Goal: Obtain resource: Download file/media

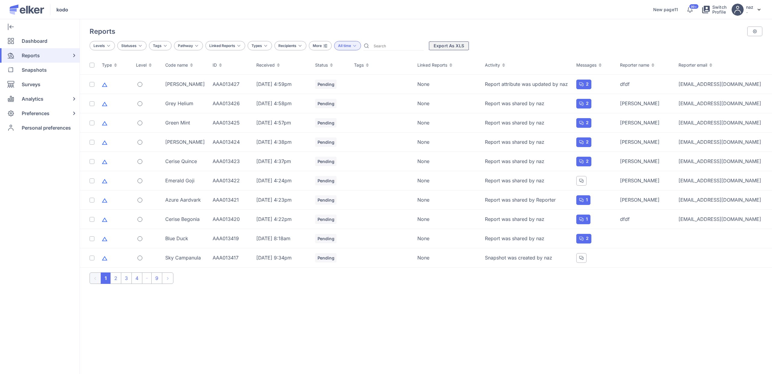
click at [438, 47] on button "Export As XLS" at bounding box center [448, 46] width 41 height 10
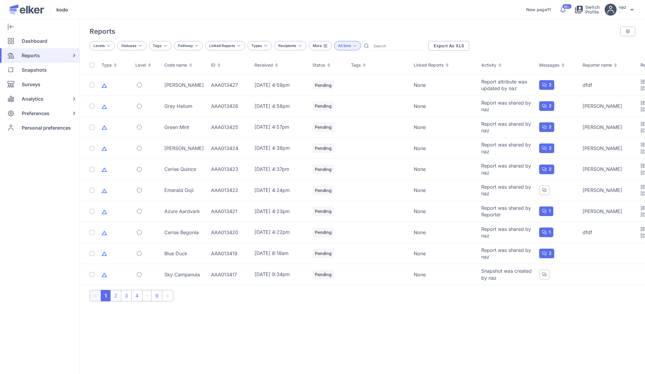
click at [581, 329] on div "Reports CONFIGURE COLUMNS Type ON Level ON Code name ON ID ON Received ON Statu…" at bounding box center [362, 196] width 565 height 355
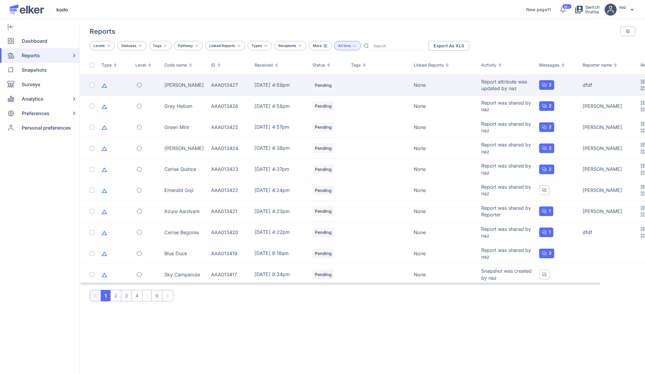
click at [171, 90] on td "[PERSON_NAME]" at bounding box center [184, 85] width 47 height 21
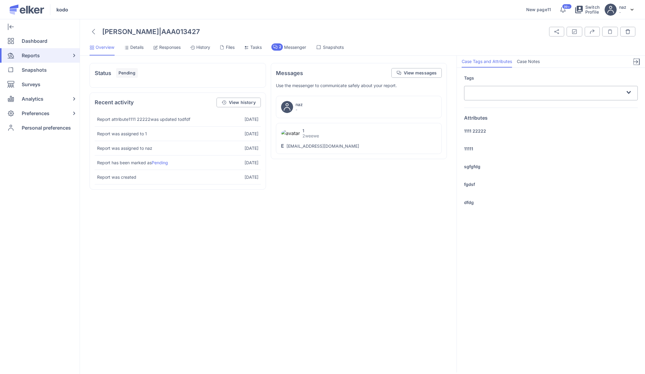
click at [636, 61] on icon at bounding box center [637, 62] width 2 height 4
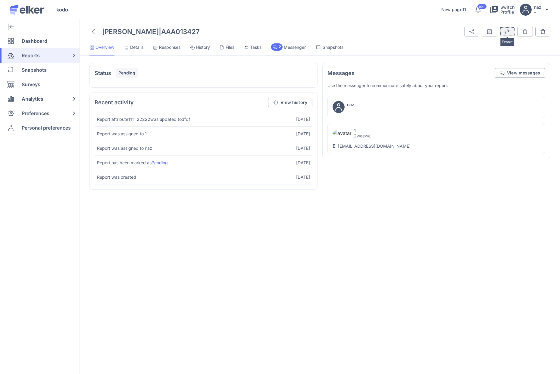
click at [507, 30] on img "submit" at bounding box center [507, 31] width 5 height 5
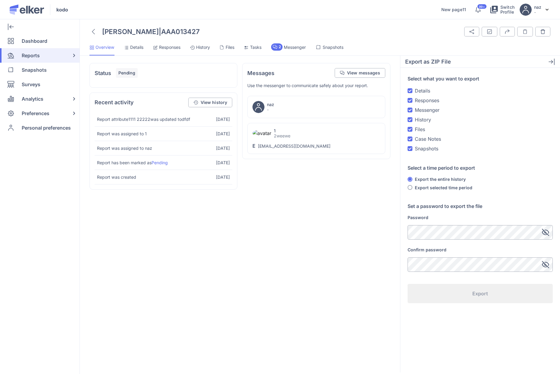
click at [439, 241] on div "Password Confirm password" at bounding box center [480, 243] width 145 height 57
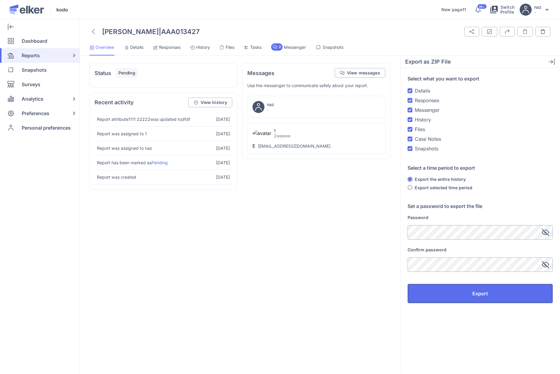
click at [438, 291] on button "Export" at bounding box center [480, 293] width 145 height 19
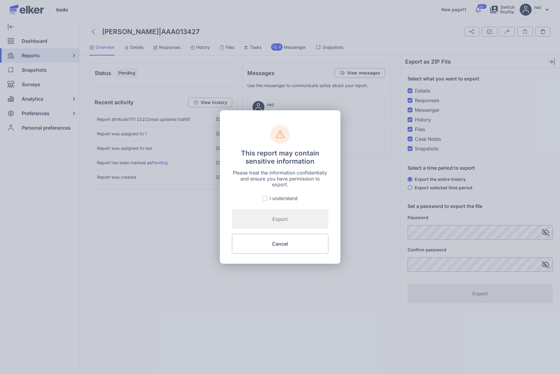
click at [266, 193] on div "Please treat the information confidentially and ensure you have permission to e…" at bounding box center [280, 186] width 96 height 32
click at [267, 195] on label "I understand" at bounding box center [280, 198] width 35 height 7
click at [0, 0] on input "I understand" at bounding box center [0, 0] width 0 height 0
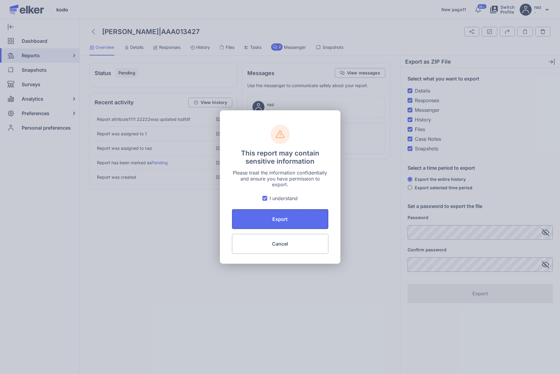
click at [278, 214] on span "Export" at bounding box center [280, 219] width 16 height 10
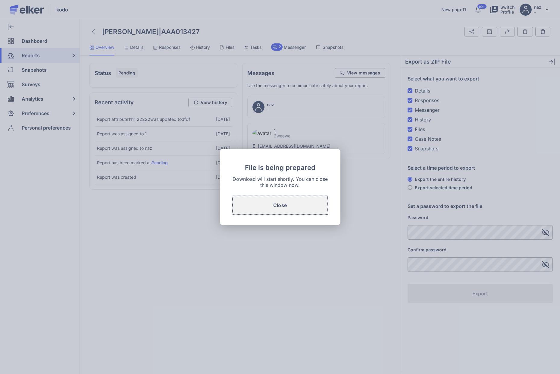
click at [287, 202] on button "Close" at bounding box center [280, 205] width 96 height 20
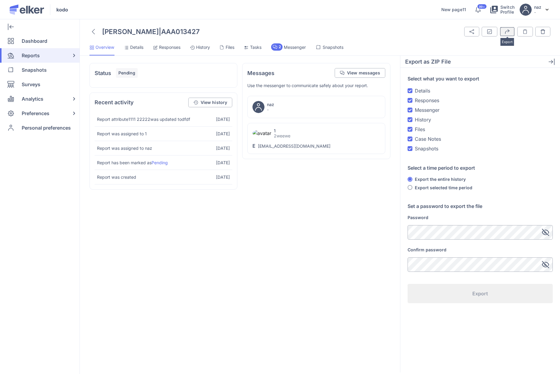
click at [509, 30] on img "submit" at bounding box center [507, 31] width 5 height 5
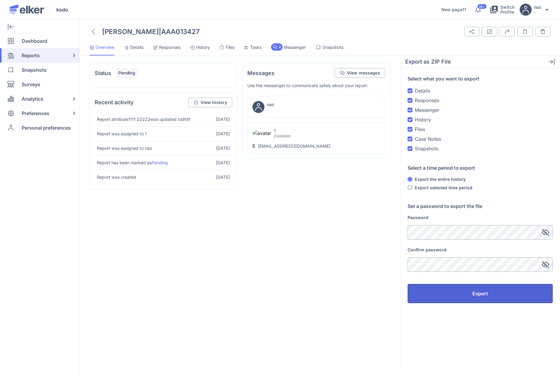
click at [447, 295] on button "Export" at bounding box center [480, 293] width 145 height 19
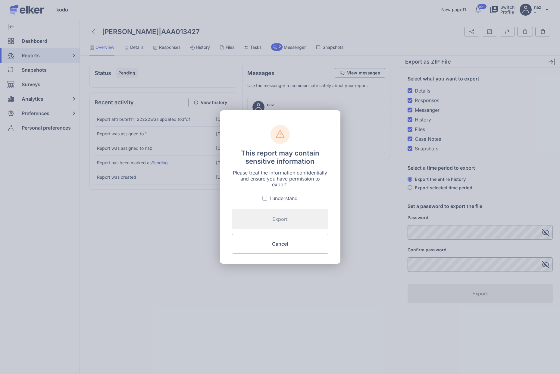
click at [269, 198] on label "I understand" at bounding box center [280, 198] width 35 height 7
click at [0, 0] on input "I understand" at bounding box center [0, 0] width 0 height 0
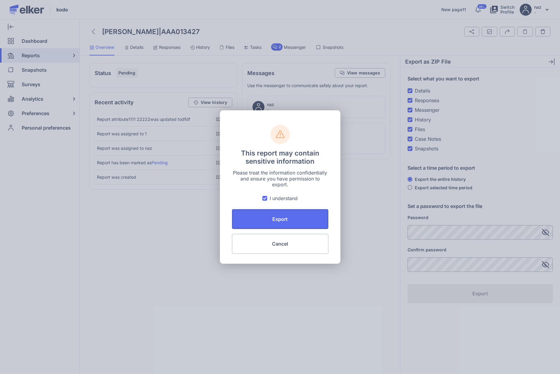
click at [270, 227] on button "Export" at bounding box center [280, 219] width 96 height 20
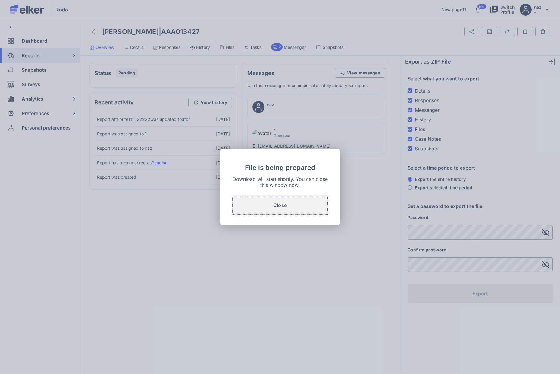
click at [296, 215] on button "Close" at bounding box center [280, 205] width 96 height 20
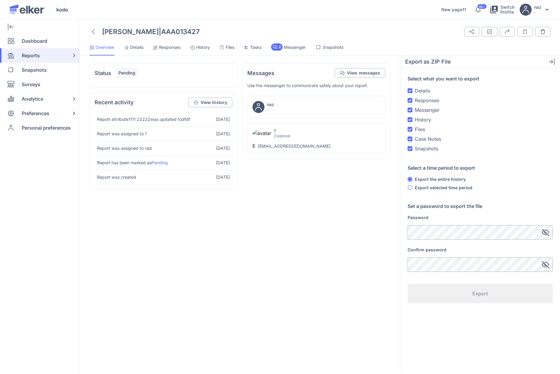
click at [442, 246] on div "Password Confirm password" at bounding box center [480, 243] width 145 height 57
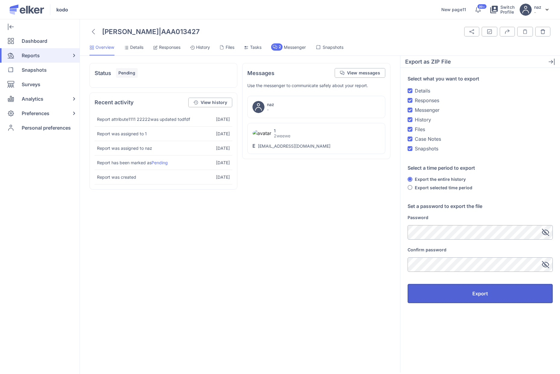
click at [443, 291] on button "Export" at bounding box center [480, 293] width 145 height 19
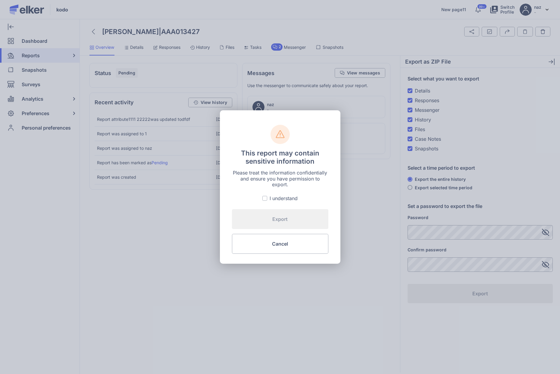
click at [281, 198] on div "I understand" at bounding box center [284, 198] width 28 height 7
click at [0, 0] on input "I understand" at bounding box center [0, 0] width 0 height 0
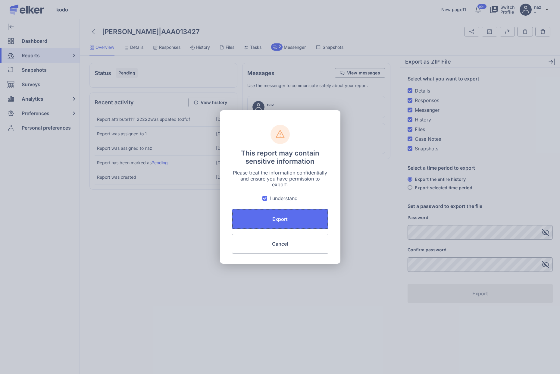
click at [283, 214] on button "Export" at bounding box center [280, 219] width 96 height 20
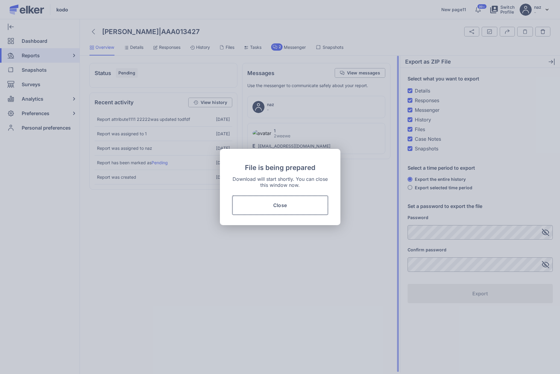
click at [317, 203] on button "Close" at bounding box center [280, 205] width 96 height 20
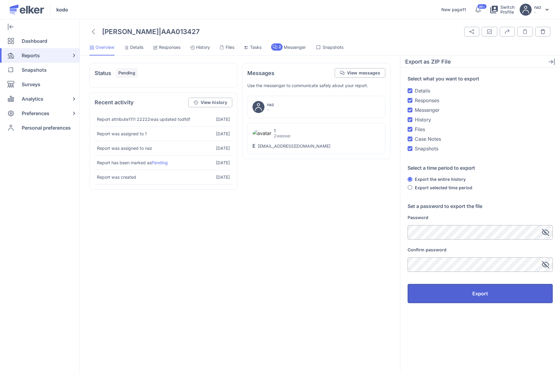
click at [449, 292] on button "Export" at bounding box center [480, 293] width 145 height 19
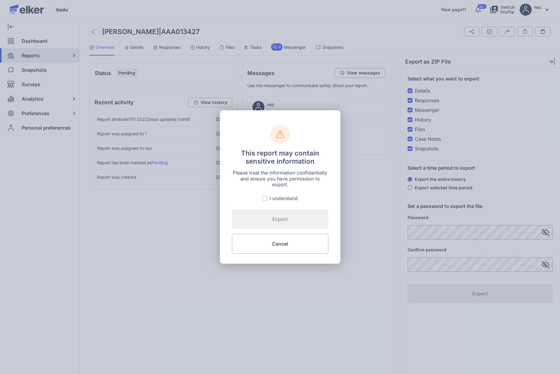
click at [264, 196] on span at bounding box center [265, 198] width 5 height 5
click at [0, 0] on input "I understand" at bounding box center [0, 0] width 0 height 0
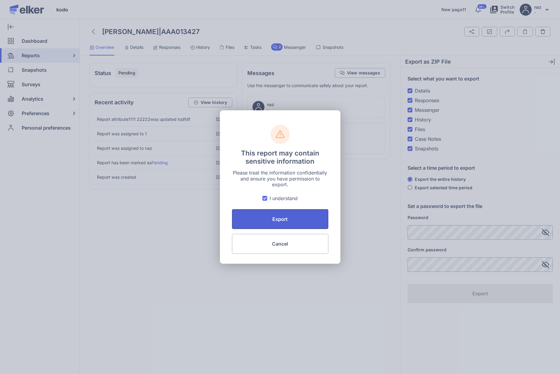
click at [275, 216] on span "Export" at bounding box center [280, 219] width 16 height 10
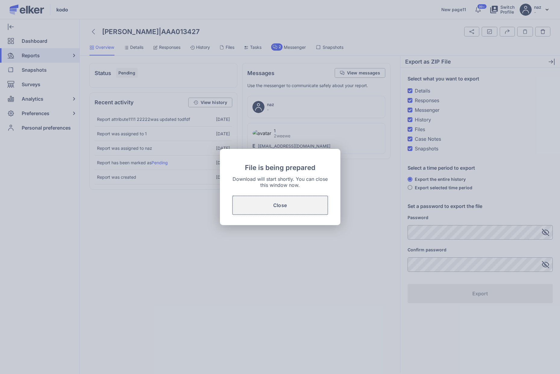
click at [280, 207] on span "Close" at bounding box center [280, 205] width 14 height 10
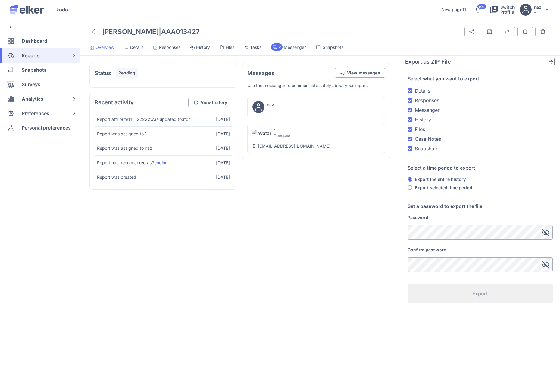
click at [94, 35] on div at bounding box center [94, 32] width 8 height 10
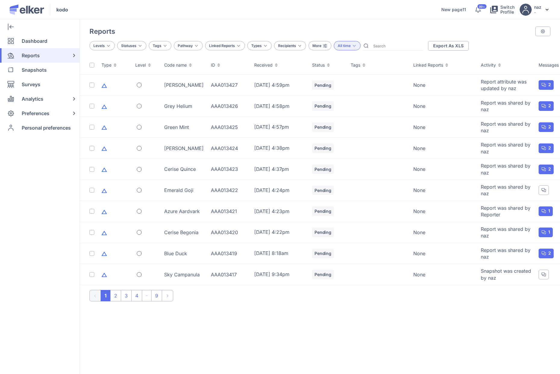
click at [348, 43] on span "All time" at bounding box center [344, 45] width 13 height 5
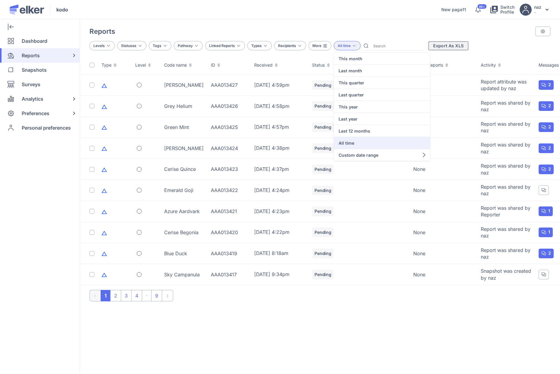
click at [461, 48] on button "Export As XLS" at bounding box center [448, 46] width 41 height 10
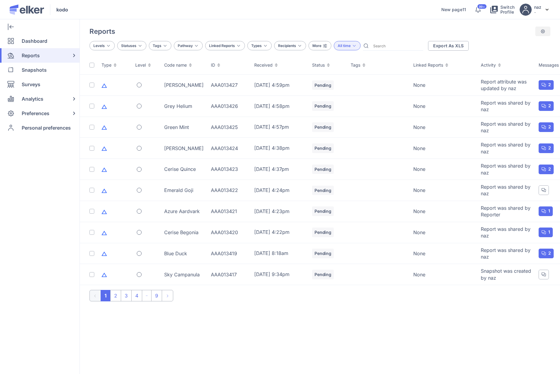
click at [538, 27] on div at bounding box center [543, 32] width 15 height 10
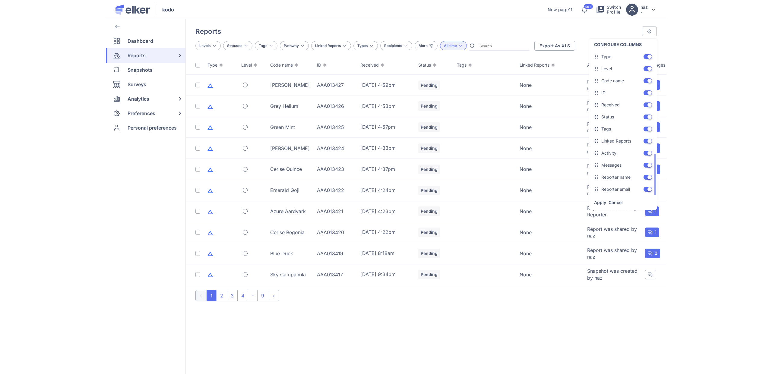
scroll to position [60, 0]
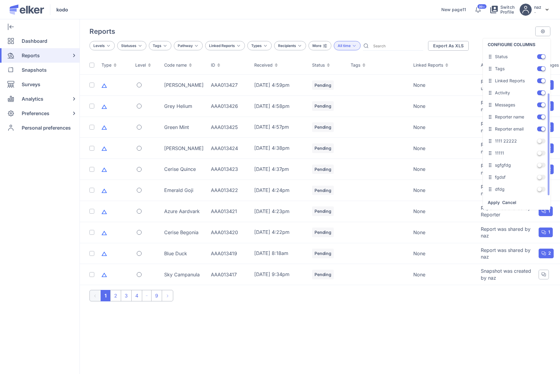
click at [541, 142] on span at bounding box center [541, 141] width 8 height 5
click at [537, 141] on input "OFF" at bounding box center [537, 141] width 0 height 0
click at [542, 152] on span at bounding box center [541, 153] width 8 height 5
click at [537, 153] on input "OFF" at bounding box center [537, 153] width 0 height 0
click at [542, 163] on span at bounding box center [541, 165] width 8 height 5
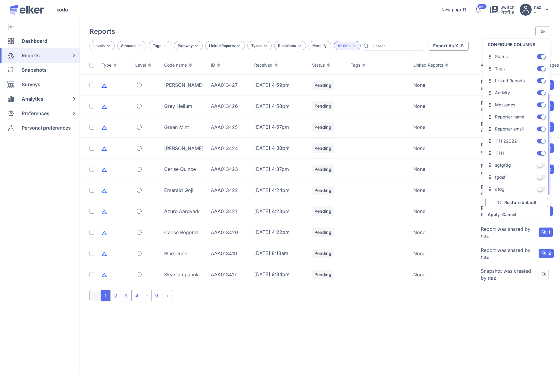
click at [537, 165] on input "OFF" at bounding box center [537, 165] width 0 height 0
click at [542, 172] on li "fgdsf OFF" at bounding box center [517, 177] width 68 height 12
click at [542, 175] on span at bounding box center [541, 177] width 8 height 5
click at [537, 177] on input "OFF" at bounding box center [537, 177] width 0 height 0
click at [543, 196] on div "CONFIGURE COLUMNS Type ON Level ON Code name ON ID ON Received ON Status ON Tag…" at bounding box center [517, 130] width 68 height 183
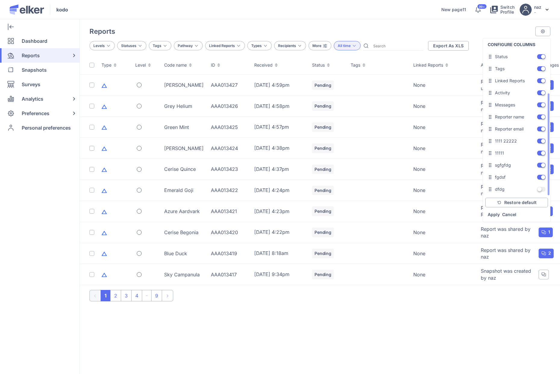
click at [543, 189] on span at bounding box center [541, 189] width 8 height 5
click at [537, 189] on input "OFF" at bounding box center [537, 189] width 0 height 0
click at [492, 217] on link "Apply" at bounding box center [494, 214] width 12 height 6
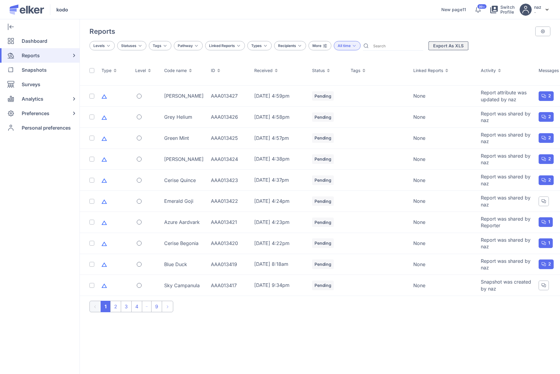
click at [439, 44] on button "Export As XLS" at bounding box center [448, 46] width 41 height 10
click at [367, 27] on div "Reports CONFIGURE COLUMNS Type ON Level ON Code name ON ID ON Received ON Statu…" at bounding box center [320, 32] width 480 height 10
click at [354, 44] on icon at bounding box center [354, 45] width 5 height 5
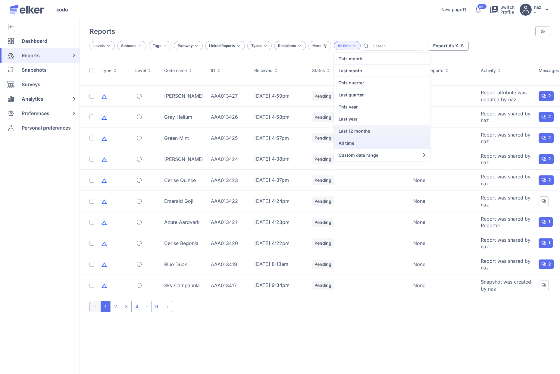
drag, startPoint x: 373, startPoint y: 155, endPoint x: 351, endPoint y: 136, distance: 28.6
click at [354, 138] on div "This month Last month This quarter Last quarter This year Last year Last 12 mon…" at bounding box center [382, 107] width 96 height 109
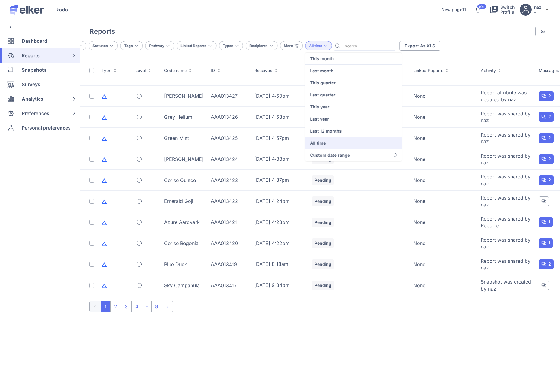
click at [297, 49] on div "More" at bounding box center [291, 45] width 23 height 9
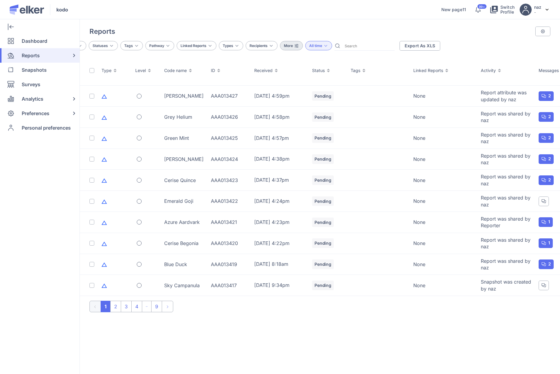
click at [297, 49] on div "More" at bounding box center [291, 45] width 23 height 9
click at [289, 42] on div "More" at bounding box center [291, 45] width 23 height 9
click at [293, 30] on div "Reports CONFIGURE COLUMNS Type ON Level ON Code name ON ID ON Received ON Statu…" at bounding box center [320, 32] width 480 height 10
click at [291, 47] on span "More" at bounding box center [288, 45] width 9 height 5
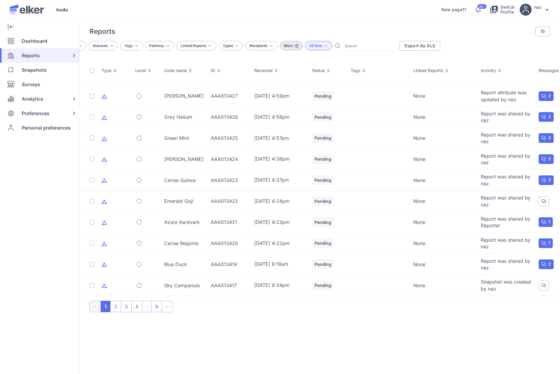
click at [291, 47] on span "More" at bounding box center [288, 45] width 9 height 5
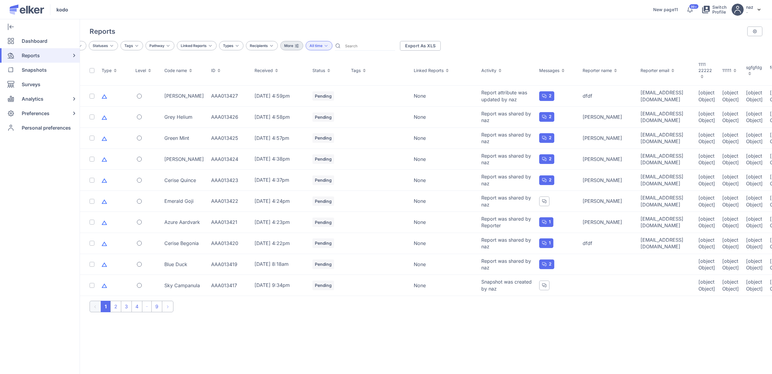
click at [286, 45] on span "More" at bounding box center [288, 45] width 9 height 5
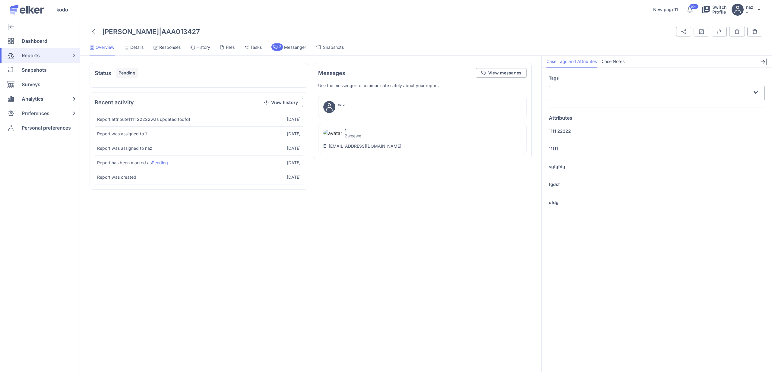
click at [92, 27] on div at bounding box center [94, 32] width 8 height 10
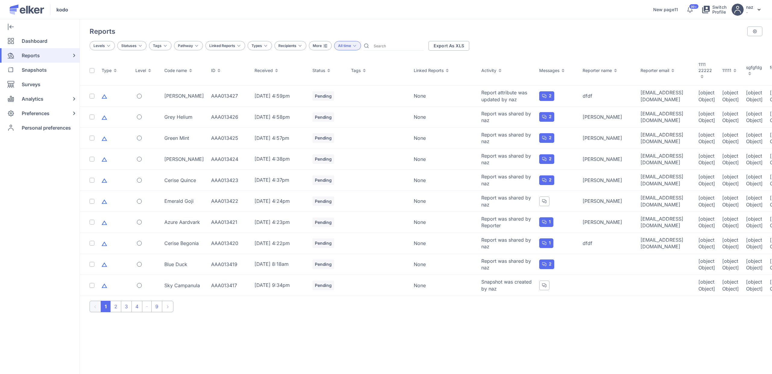
click at [321, 44] on span "More" at bounding box center [317, 45] width 9 height 5
click at [285, 44] on span "Recipients" at bounding box center [287, 45] width 18 height 5
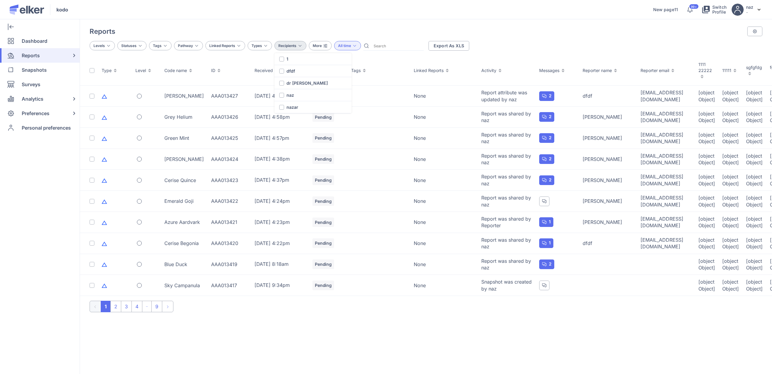
click at [285, 43] on span "Recipients" at bounding box center [287, 45] width 18 height 5
click at [321, 45] on span "More" at bounding box center [317, 45] width 9 height 5
click at [325, 47] on icon at bounding box center [325, 45] width 5 height 5
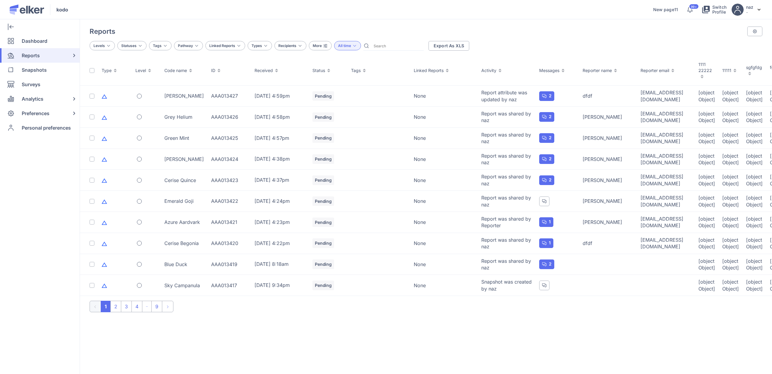
click at [352, 47] on icon at bounding box center [354, 45] width 5 height 5
click at [353, 47] on icon at bounding box center [354, 45] width 5 height 5
click at [318, 45] on span "More" at bounding box center [317, 45] width 9 height 5
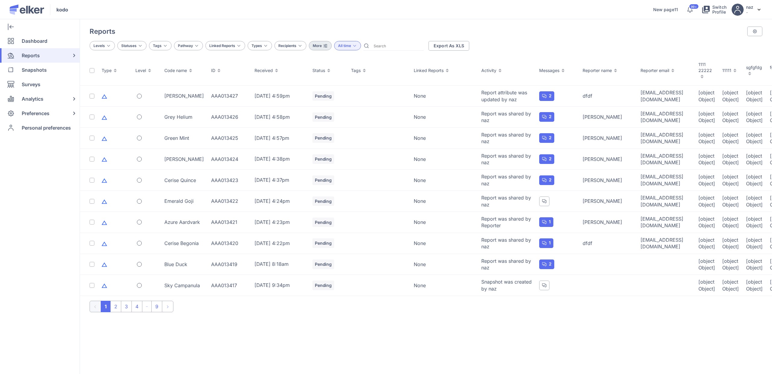
click at [316, 41] on div "More" at bounding box center [320, 45] width 23 height 9
click at [320, 43] on span "More" at bounding box center [317, 45] width 9 height 5
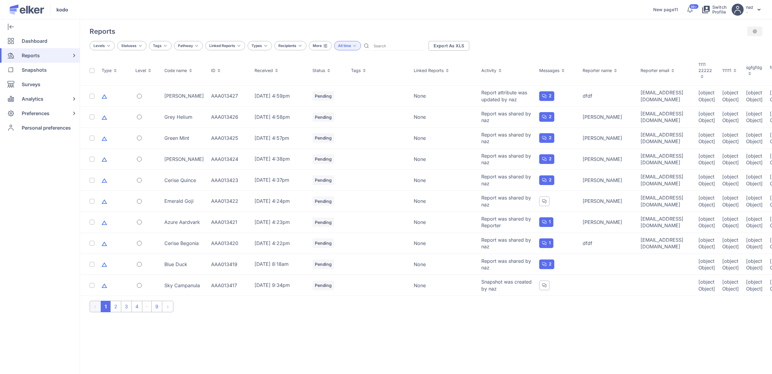
click at [758, 30] on div at bounding box center [754, 32] width 15 height 10
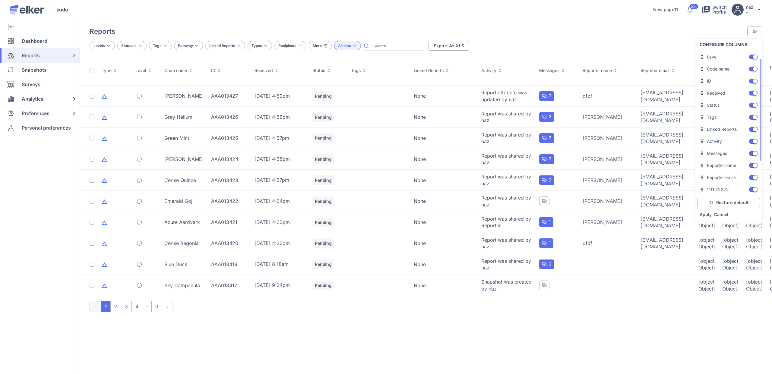
scroll to position [60, 0]
